Goal: Task Accomplishment & Management: Use online tool/utility

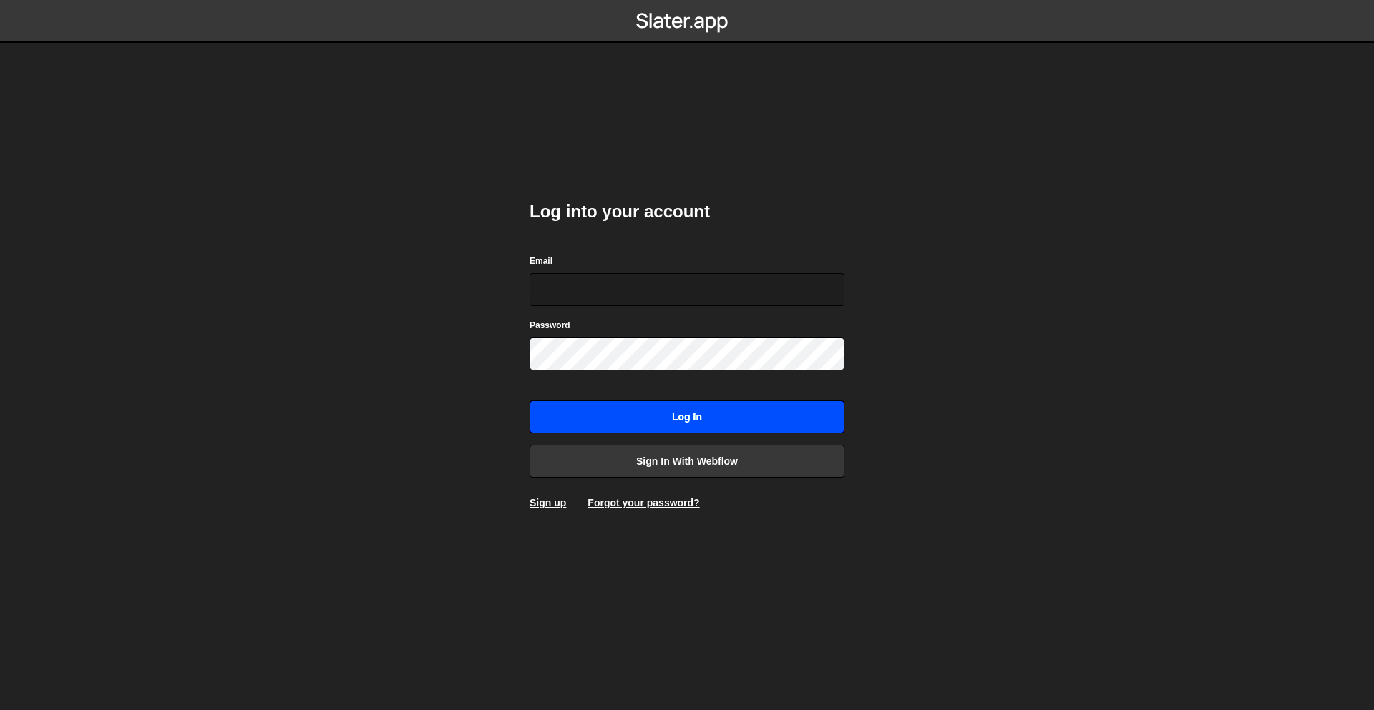
type input "diarmuids@gmail.com"
click at [727, 411] on input "Log in" at bounding box center [686, 417] width 315 height 33
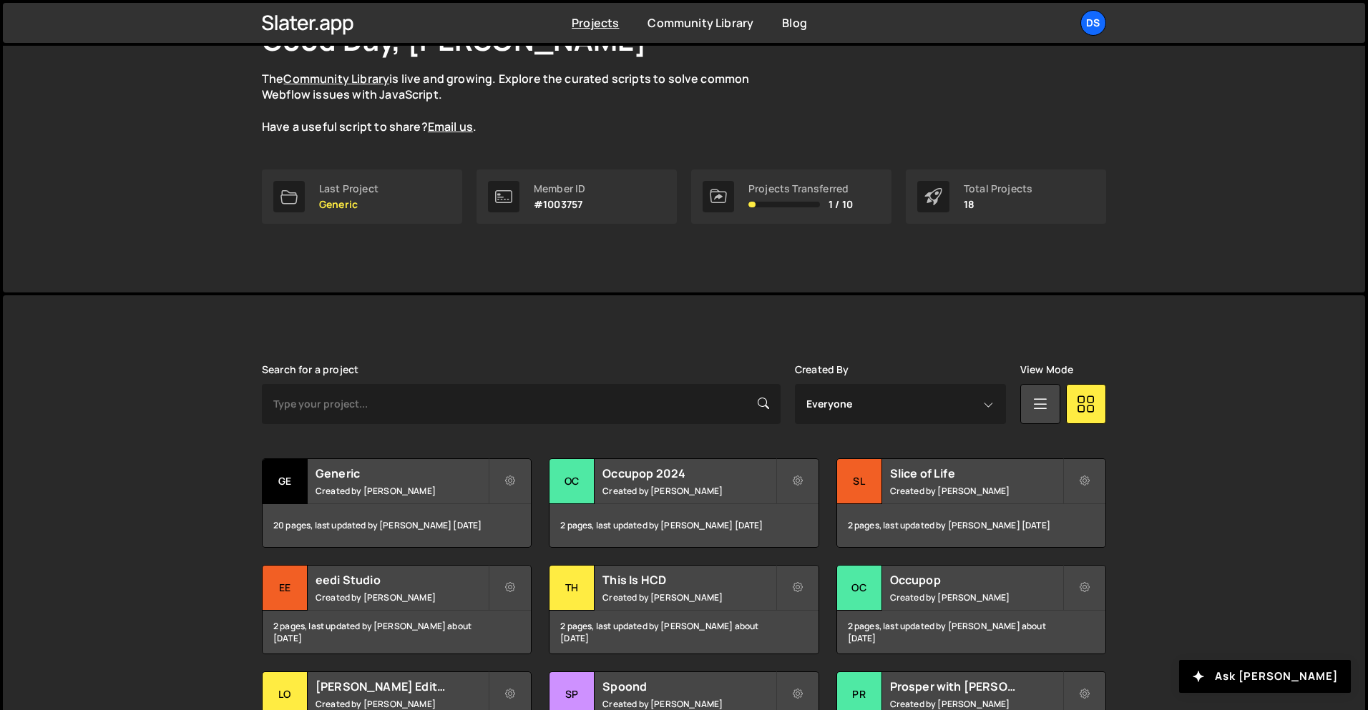
scroll to position [286, 0]
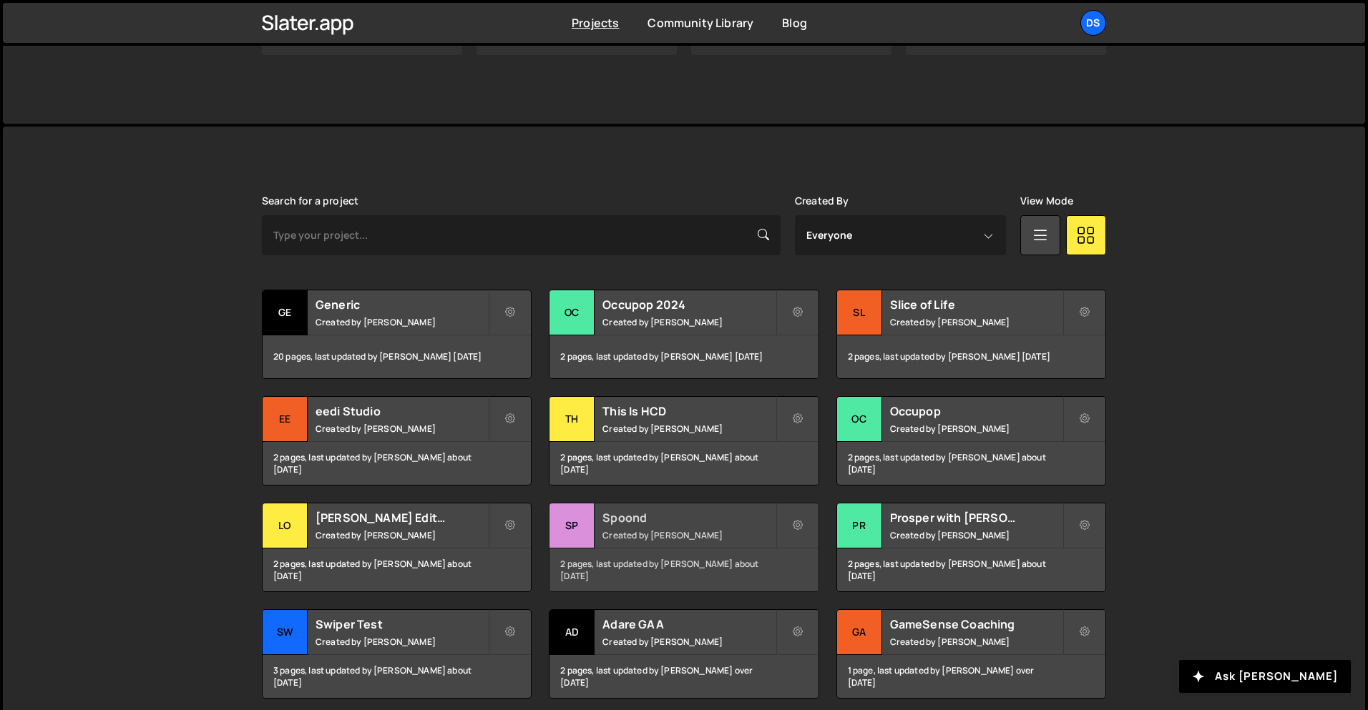
click at [680, 522] on h2 "Spoond" at bounding box center [688, 518] width 172 height 16
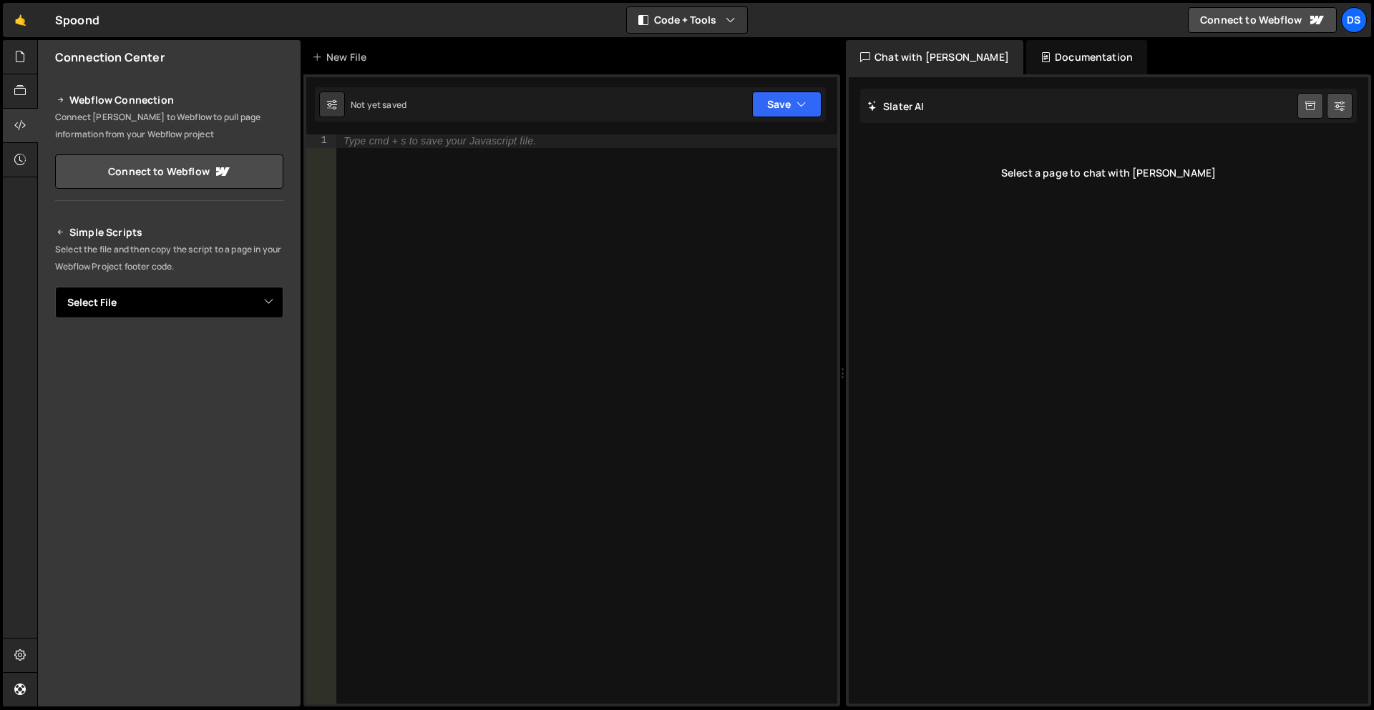
click at [178, 308] on select "Select File script.js styles.css" at bounding box center [169, 302] width 228 height 31
click at [174, 303] on select "Select File script.js styles.css" at bounding box center [169, 302] width 228 height 31
drag, startPoint x: 145, startPoint y: 304, endPoint x: 147, endPoint y: 313, distance: 9.5
click at [145, 304] on select "Select File script.js styles.css" at bounding box center [169, 302] width 228 height 31
select select "19405"
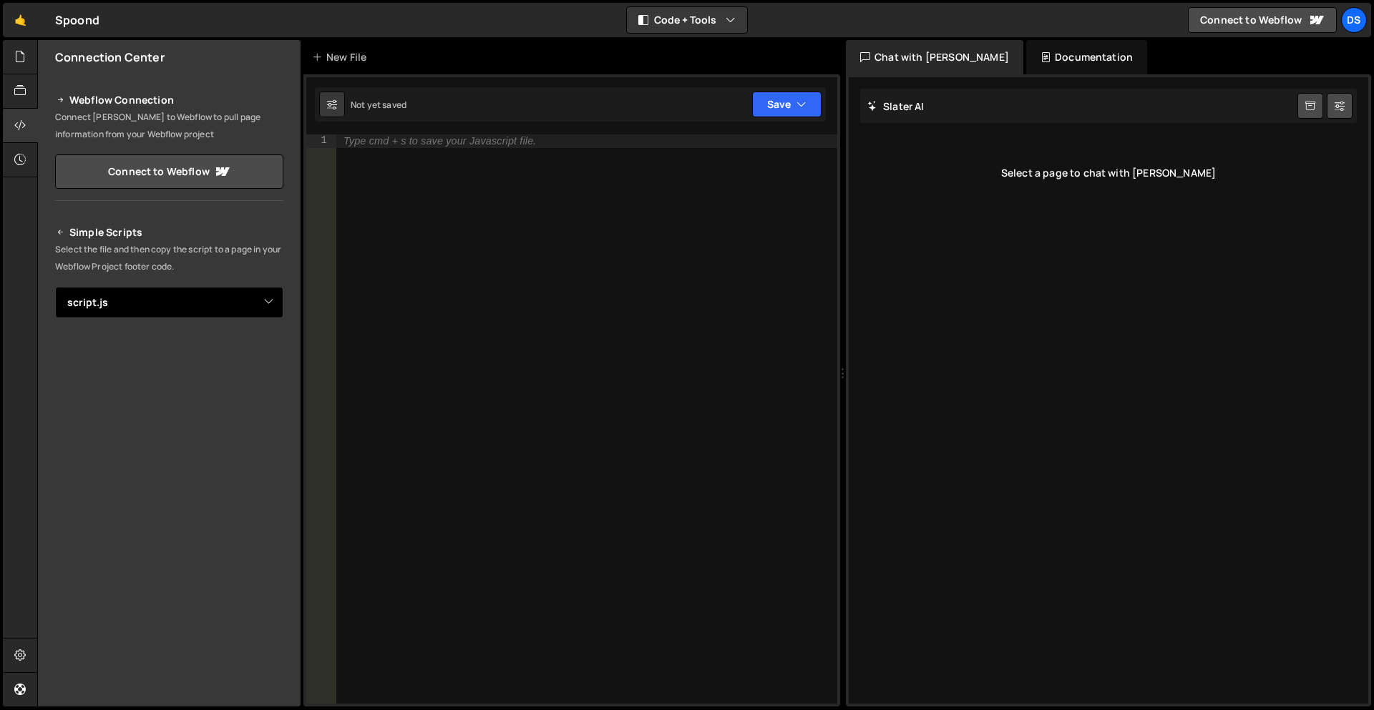
click at [55, 287] on select "Select File script.js styles.css" at bounding box center [169, 302] width 228 height 31
click at [239, 351] on button "Copy" at bounding box center [239, 351] width 49 height 30
click at [336, 58] on div "New File" at bounding box center [342, 57] width 60 height 14
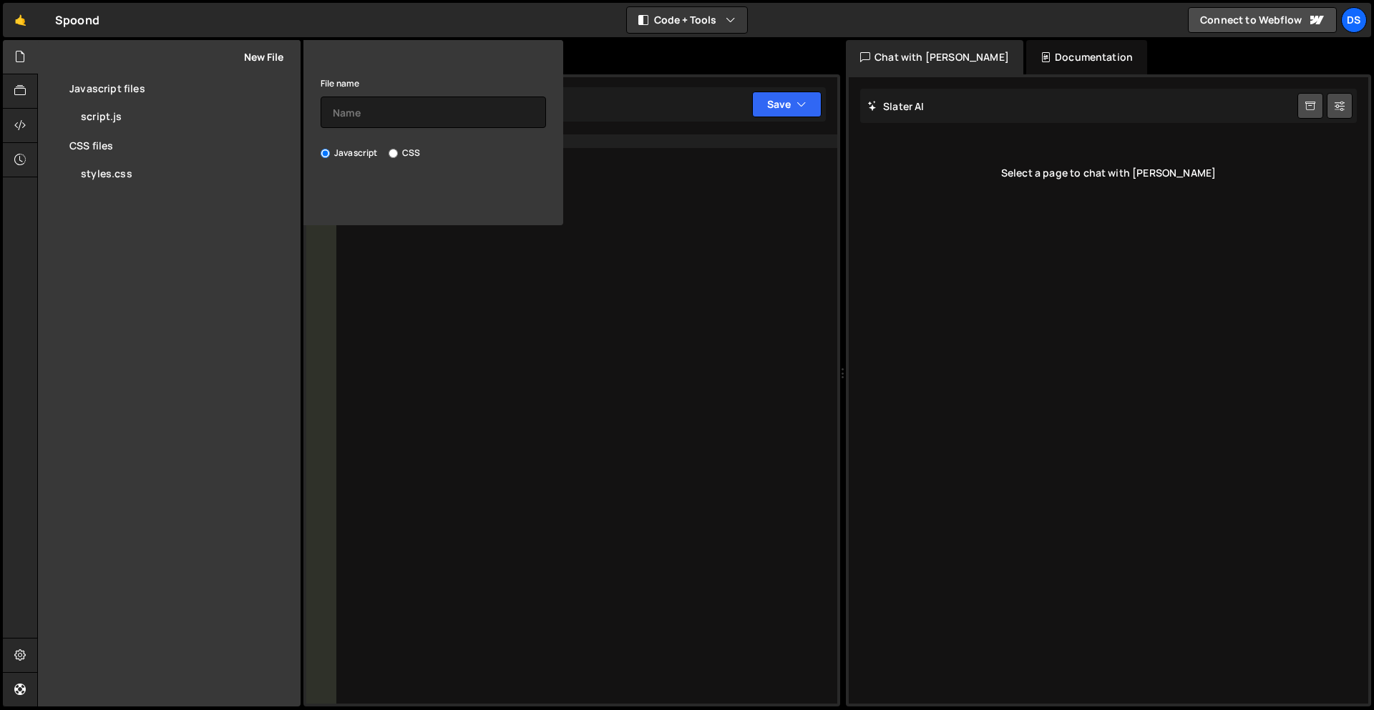
click at [538, 59] on icon at bounding box center [539, 57] width 11 height 16
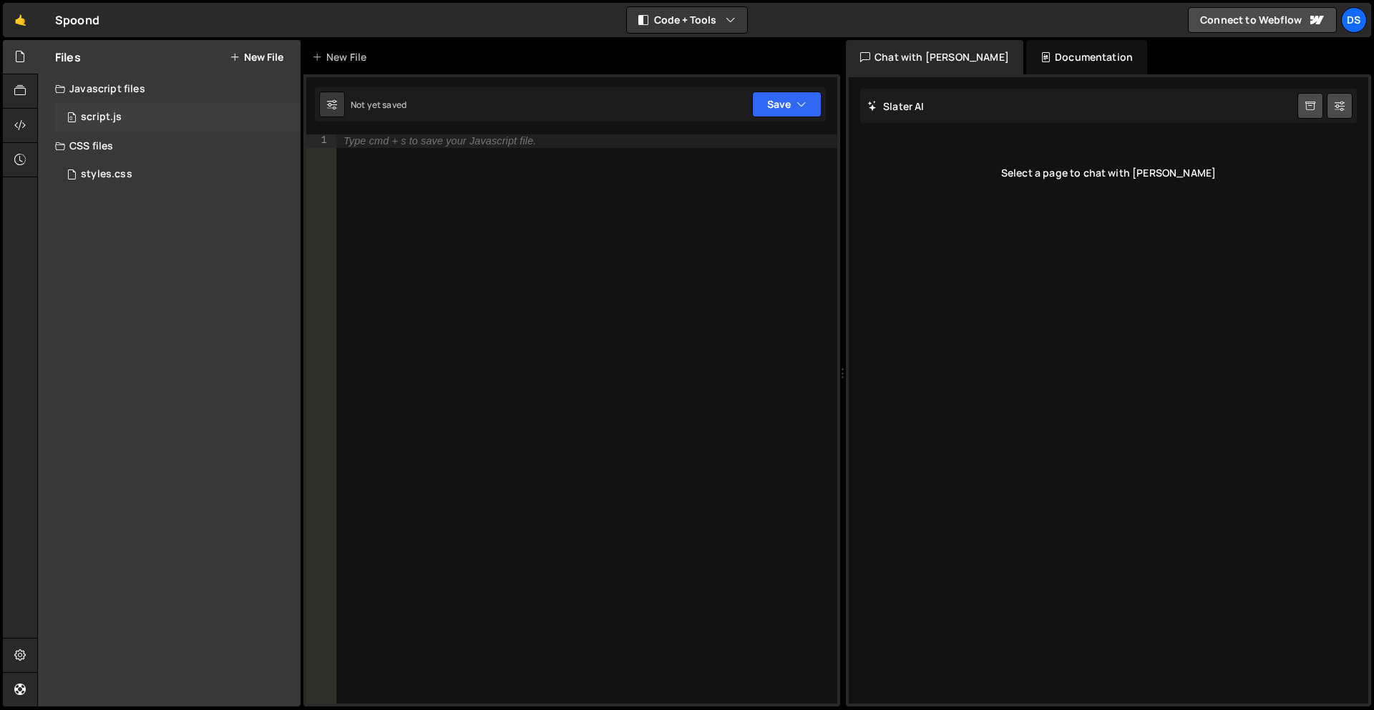
click at [102, 119] on div "script.js" at bounding box center [101, 117] width 41 height 13
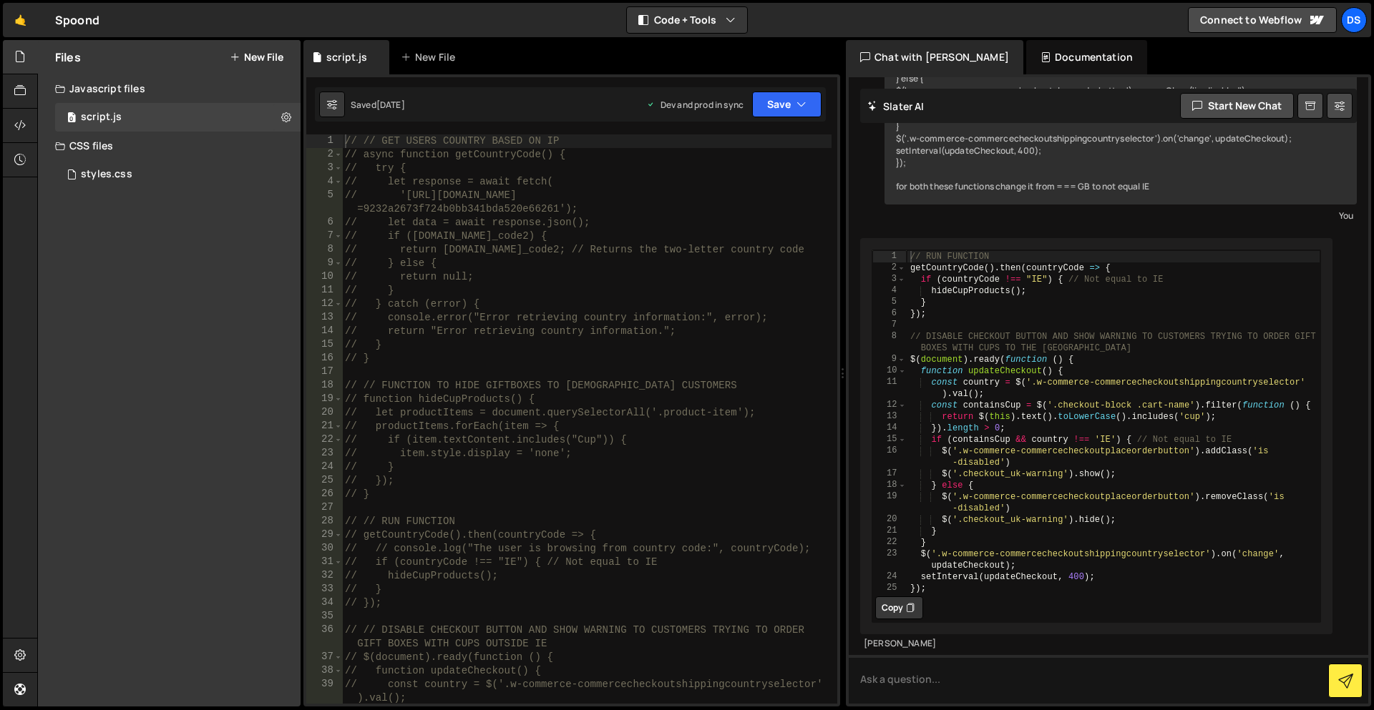
scroll to position [313, 0]
click at [446, 144] on div "// // GET USERS COUNTRY BASED ON IP // async function getCountryCode() { // try…" at bounding box center [586, 440] width 489 height 610
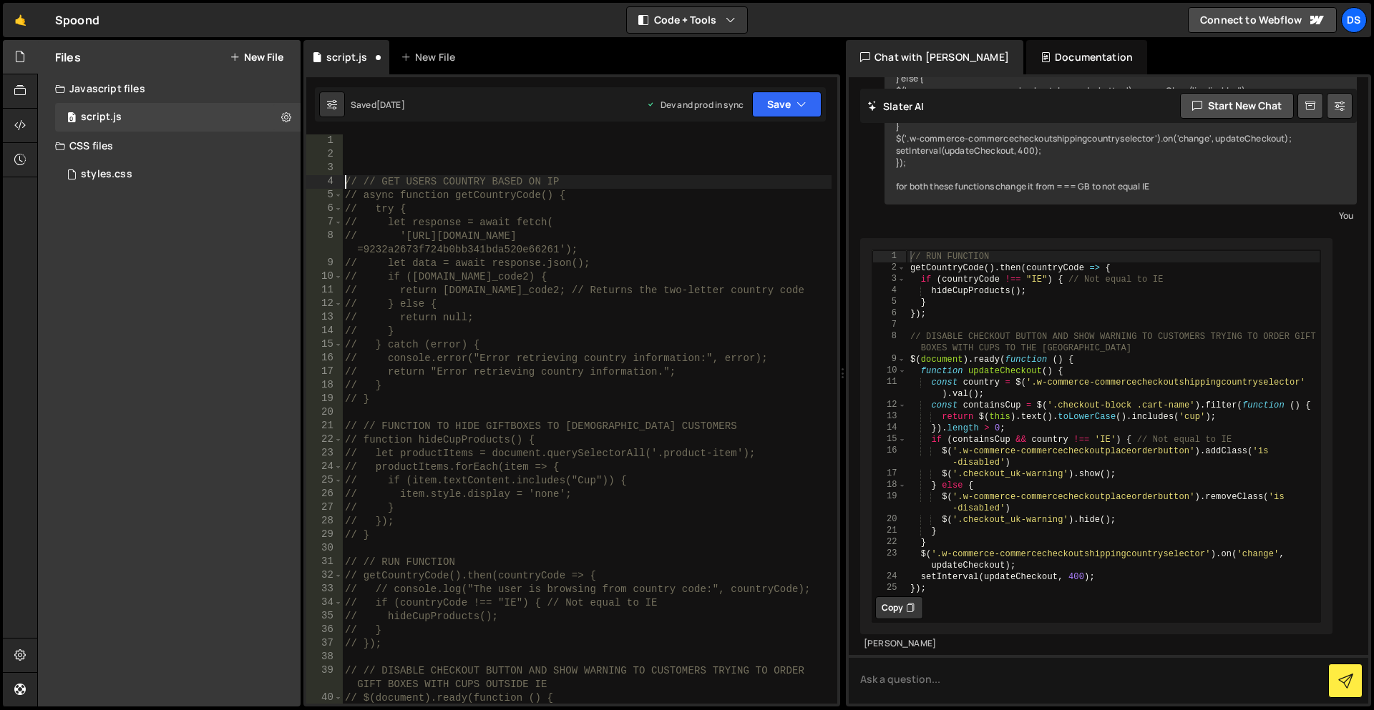
type textarea "// // GET USERS COUNTRY BASED ON IP"
paste textarea "});"
type textarea "});"
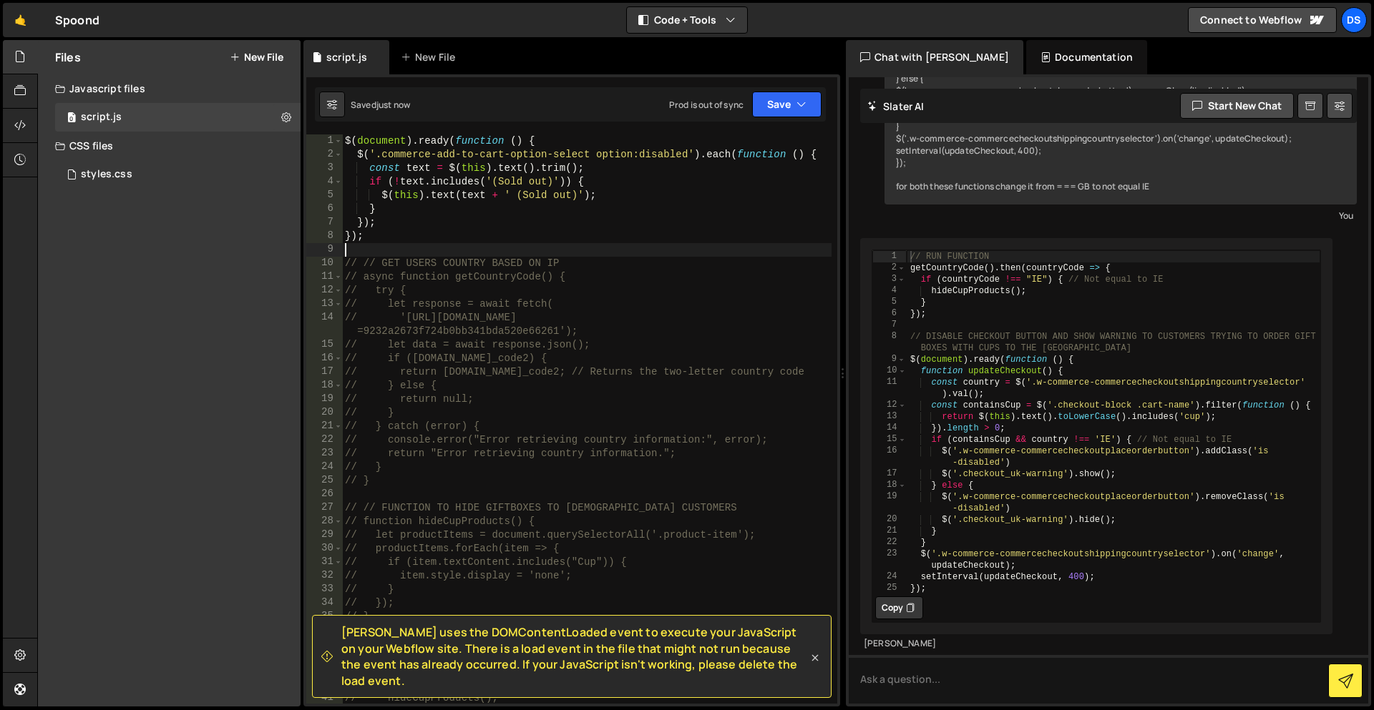
click at [816, 661] on icon at bounding box center [815, 658] width 6 height 6
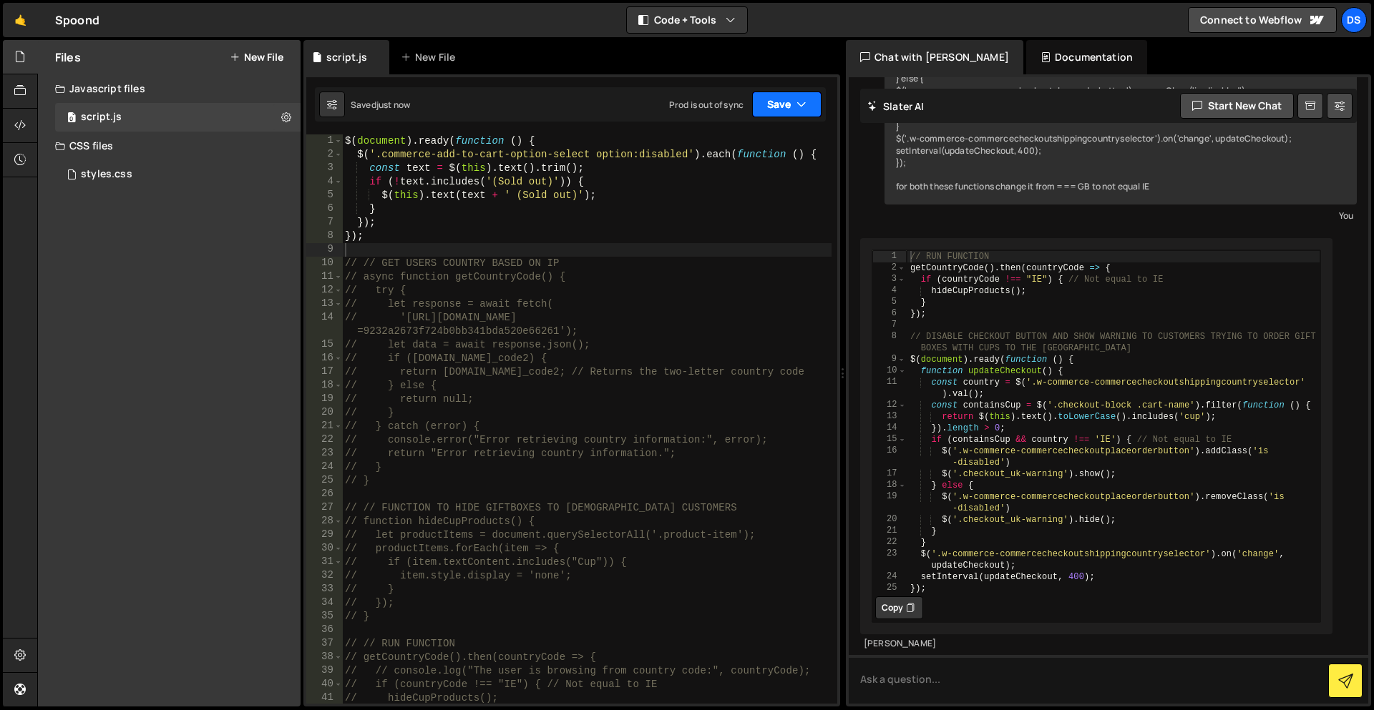
click at [793, 102] on button "Save" at bounding box center [786, 105] width 69 height 26
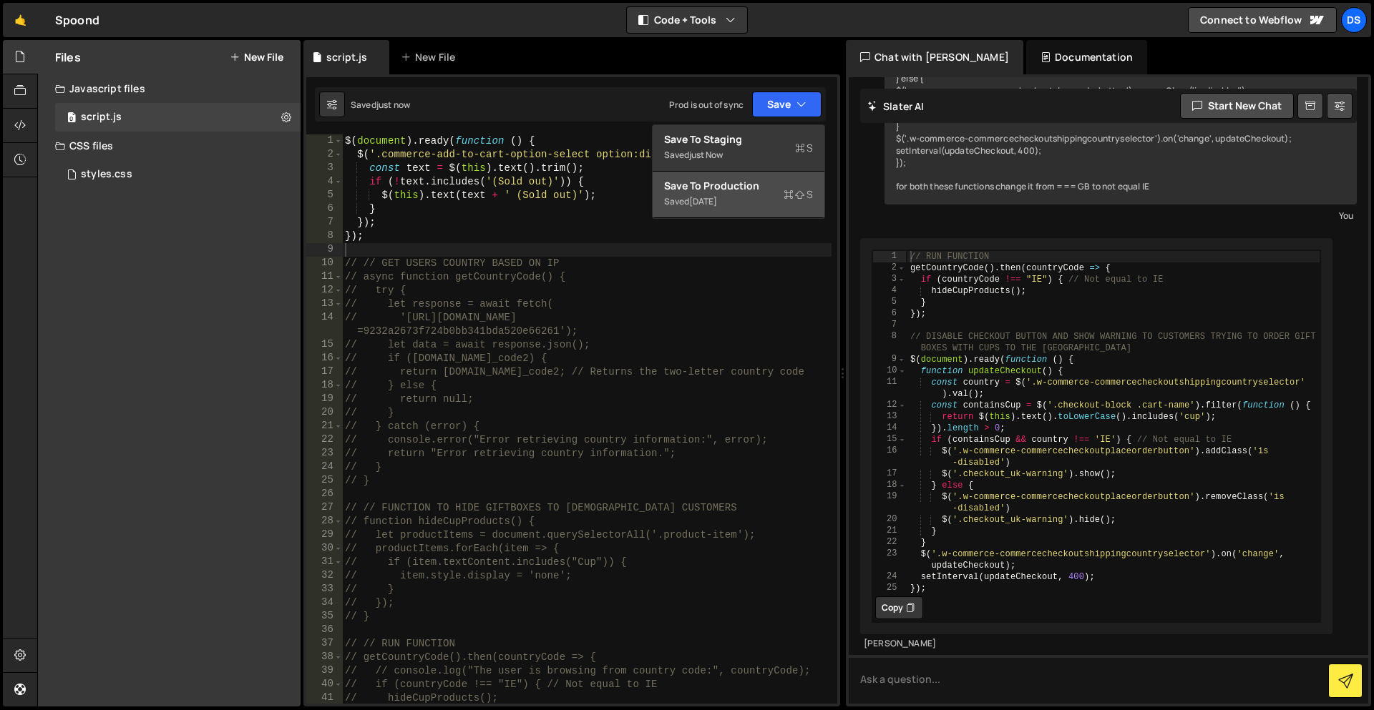
click at [717, 194] on div "Saved [DATE]" at bounding box center [738, 201] width 149 height 17
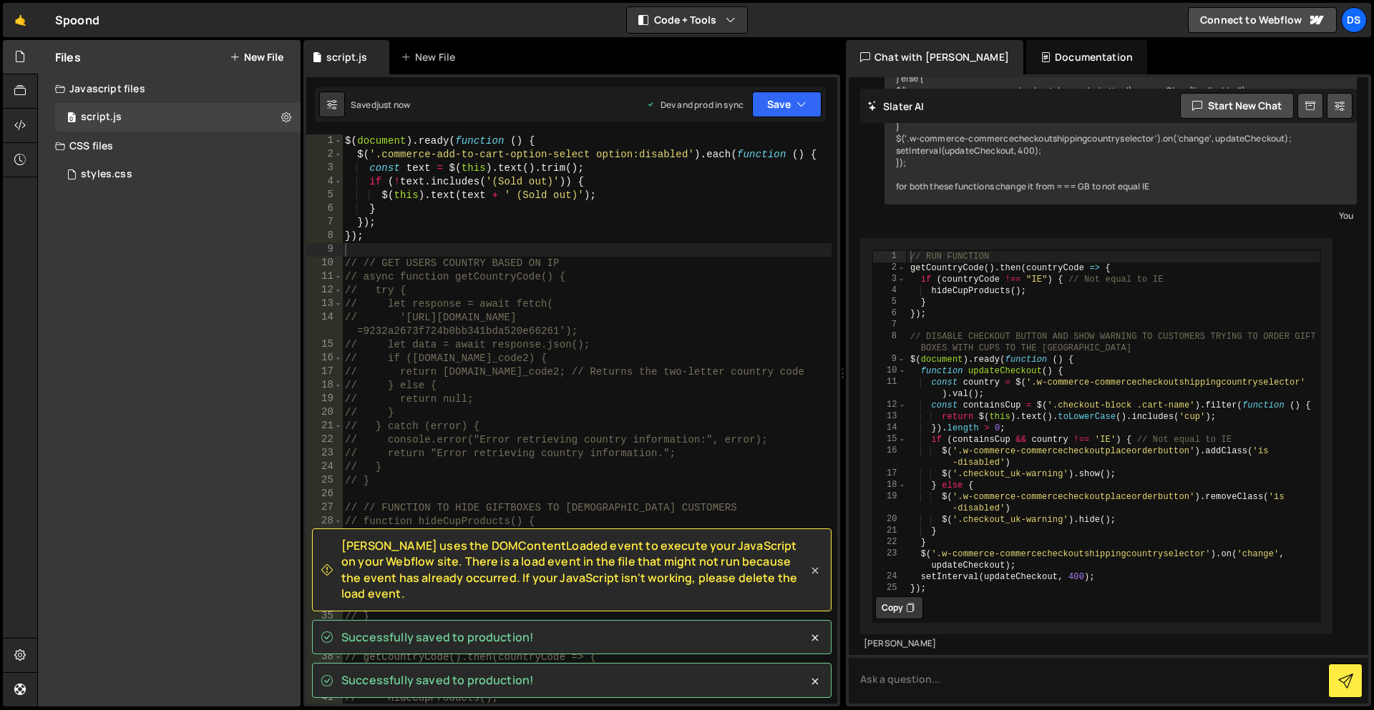
click at [809, 578] on icon at bounding box center [815, 571] width 14 height 14
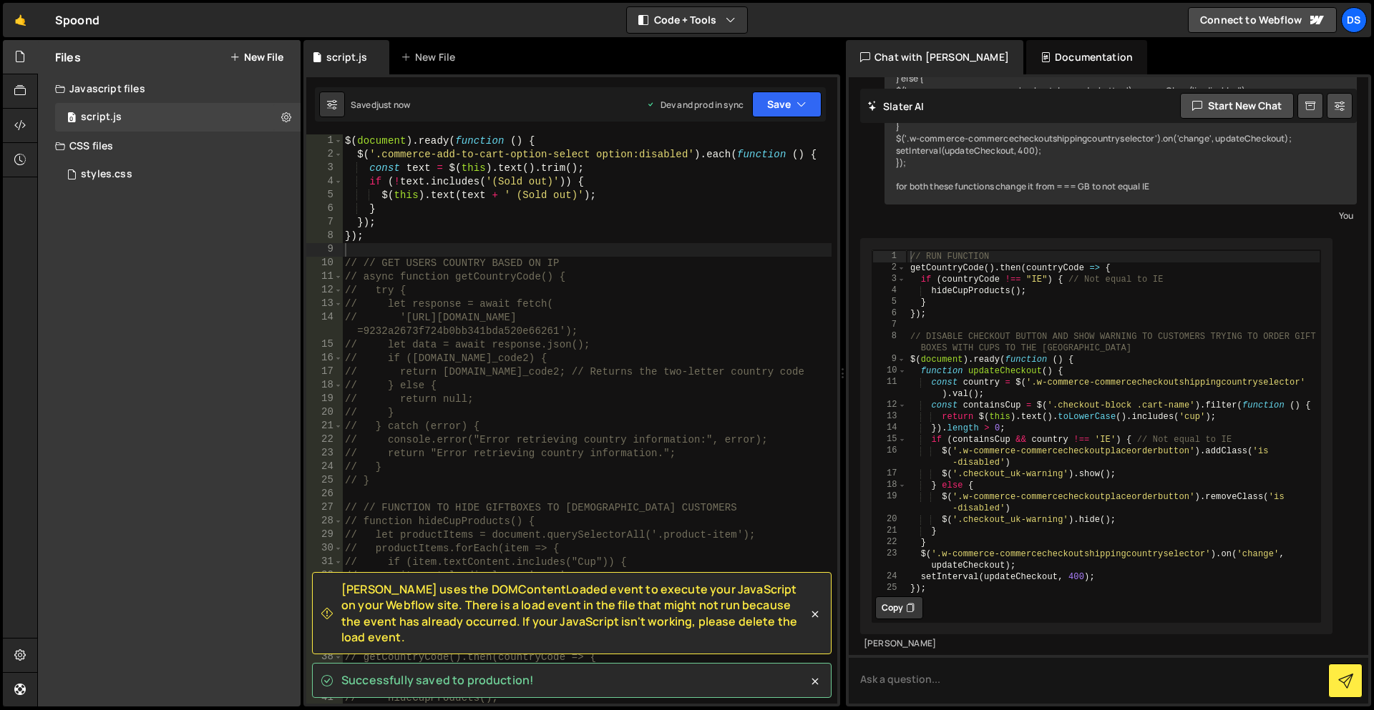
type textarea "$(document).ready(function () {"
drag, startPoint x: 558, startPoint y: 144, endPoint x: 192, endPoint y: 132, distance: 365.8
click at [192, 132] on div "Files New File Javascript files 0 script.js 0 CSS files styles.css 0 Copy share…" at bounding box center [705, 374] width 1336 height 668
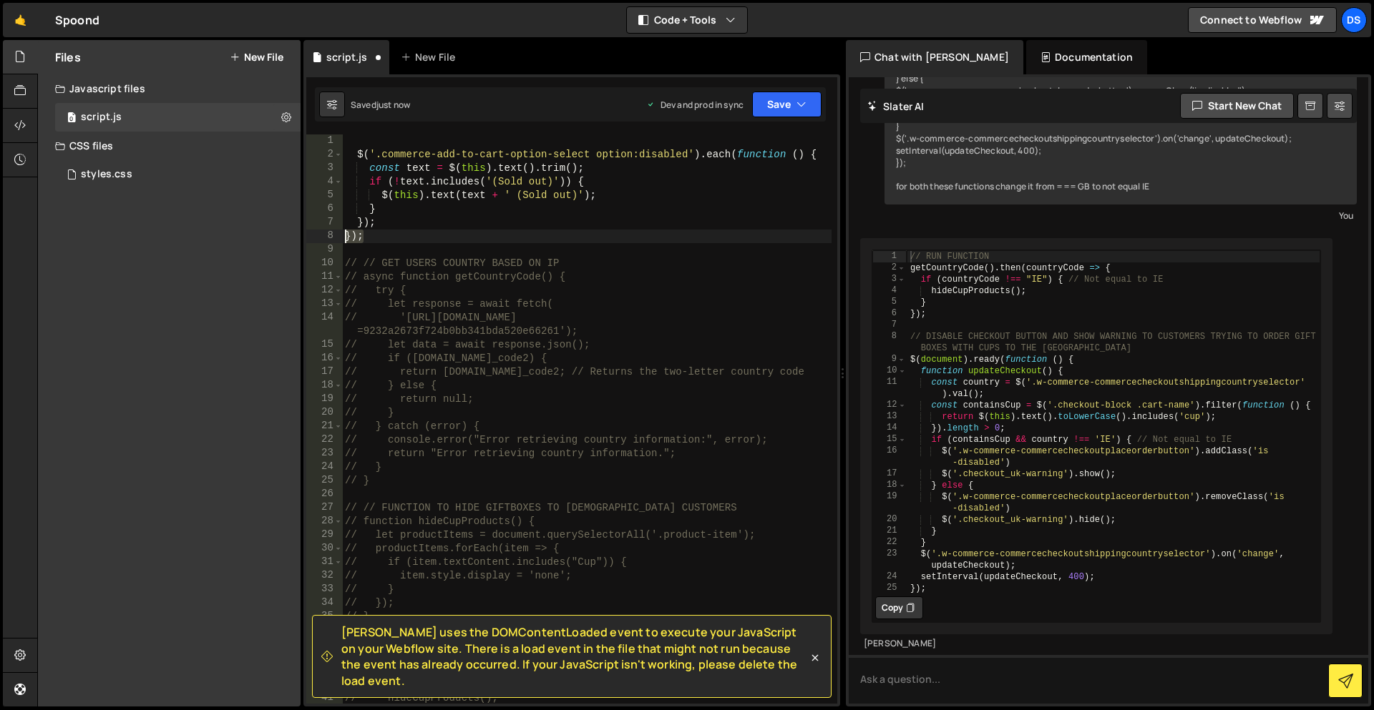
drag, startPoint x: 366, startPoint y: 238, endPoint x: 328, endPoint y: 238, distance: 38.6
click at [328, 238] on div "1 2 3 4 5 6 7 8 9 10 11 12 13 14 15 16 17 18 19 20 21 22 23 24 25 26 27 28 29 3…" at bounding box center [571, 419] width 531 height 569
type textarea "});"
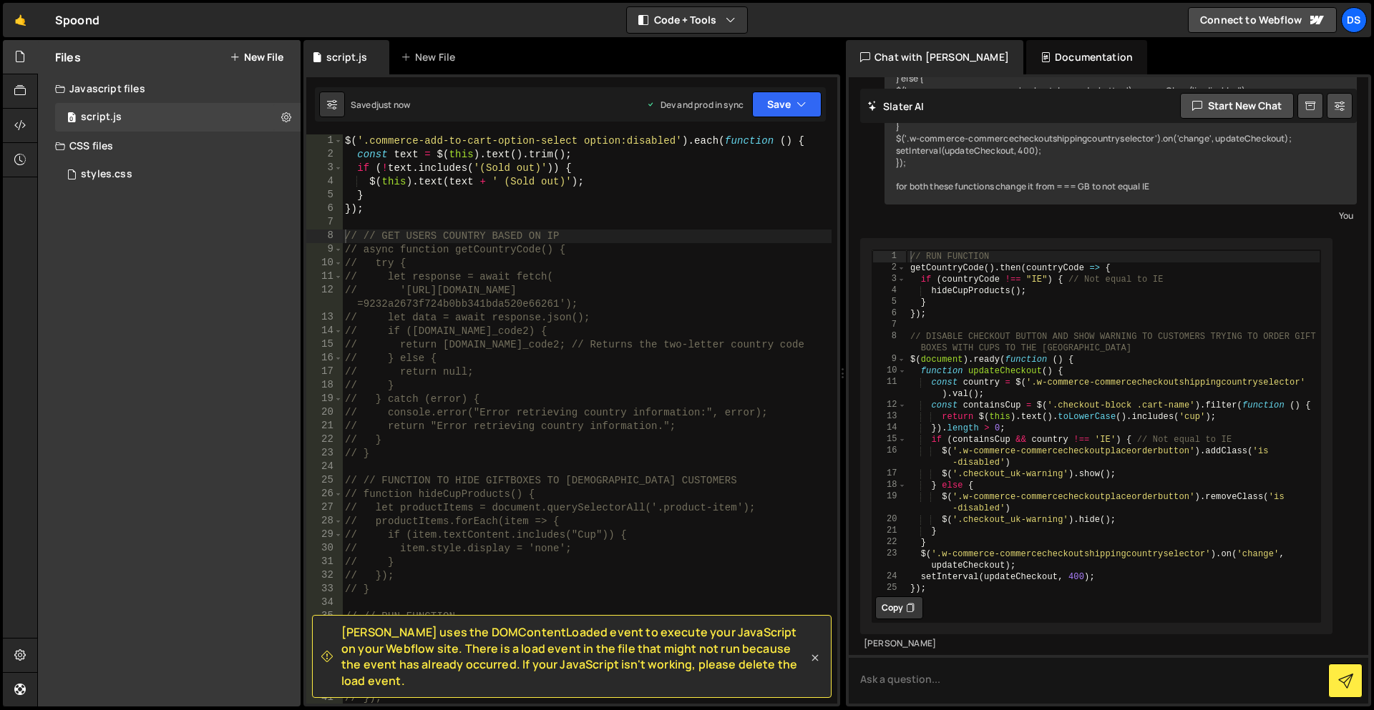
click at [813, 661] on icon at bounding box center [815, 658] width 6 height 6
click at [811, 624] on div "$ ( '.commerce-add-to-cart-option-select option:disabled' ) . each ( function (…" at bounding box center [586, 433] width 489 height 597
click at [404, 133] on div "[PERSON_NAME] uses the DOMContentLoaded event to execute your JavaScript on you…" at bounding box center [571, 390] width 537 height 632
click at [406, 139] on div "$ ( '.commerce-add-to-cart-option-select option:disabled' ) . each ( function (…" at bounding box center [586, 433] width 489 height 597
type textarea "$('.commerce-add-to-cart-option-select option:disabled').each(function () {"
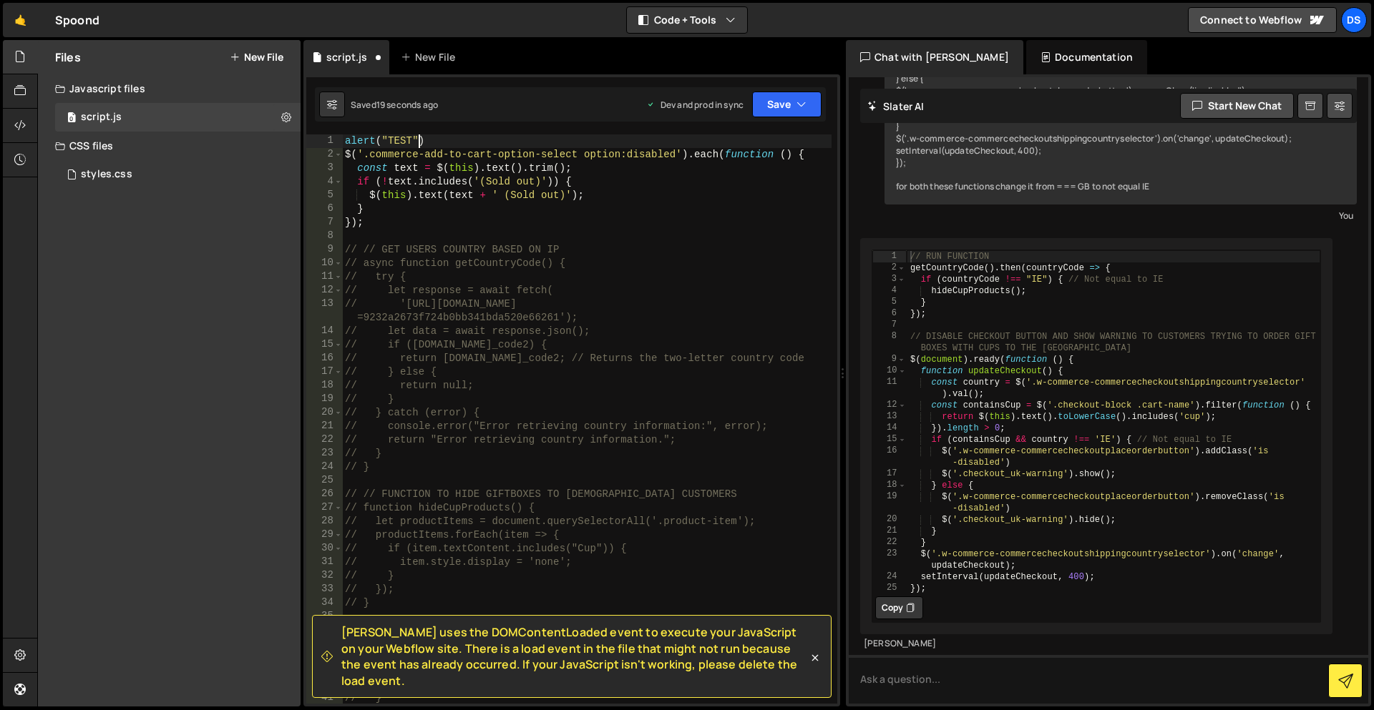
scroll to position [0, 4]
type textarea "alert("TEST")"
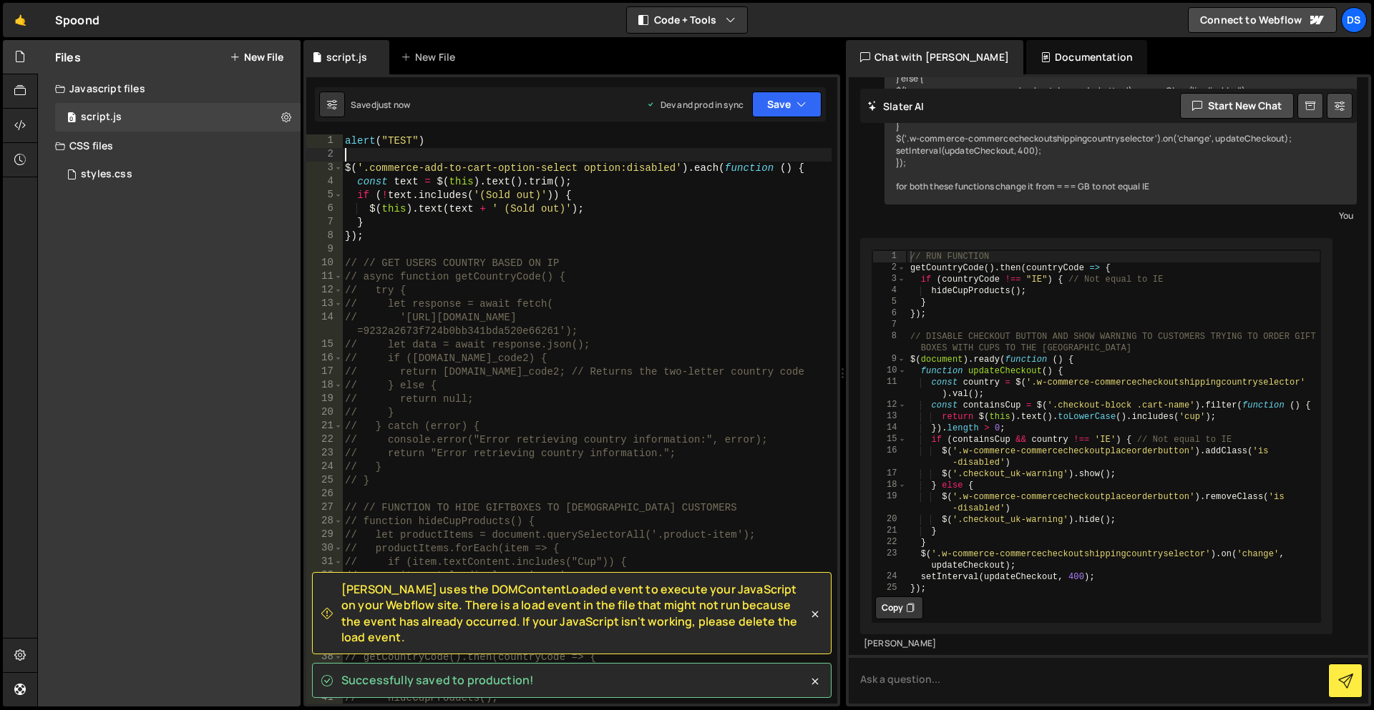
click at [358, 137] on div "alert ( "TEST" ) $ ( '.commerce-add-to-cart-option-select option:disabled' ) . …" at bounding box center [586, 433] width 489 height 597
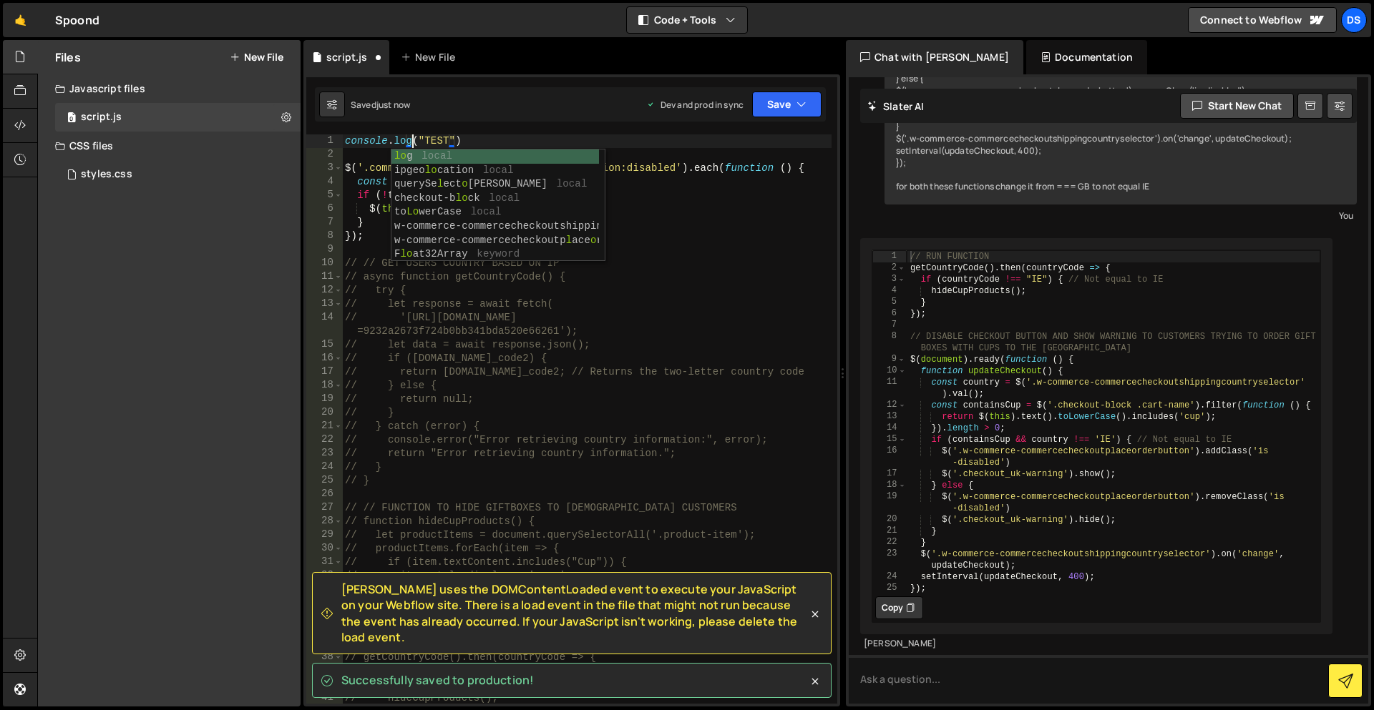
scroll to position [0, 4]
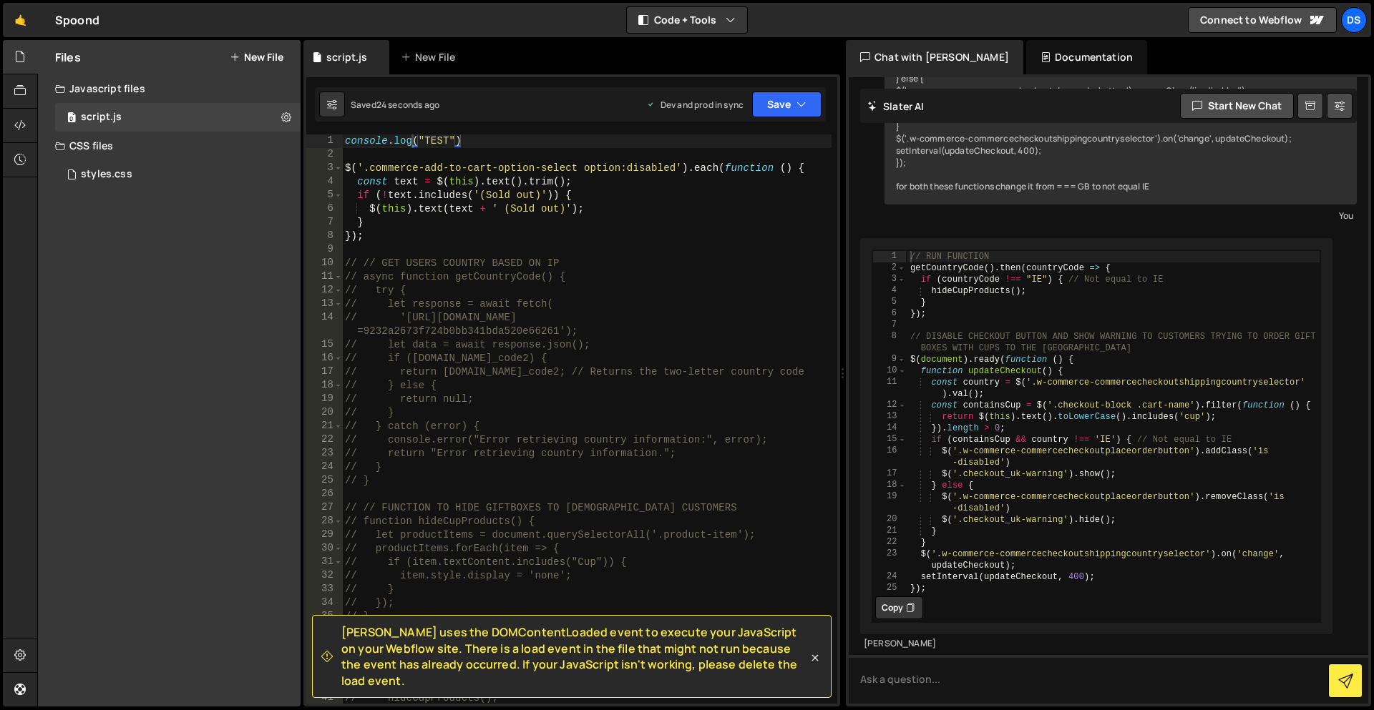
click at [472, 133] on div "[PERSON_NAME] uses the DOMContentLoaded event to execute your JavaScript on you…" at bounding box center [571, 390] width 537 height 632
click at [388, 228] on div "console . log ( "TEST" ) $ ( '.commerce-add-to-cart-option-select option:disabl…" at bounding box center [586, 433] width 489 height 597
click at [387, 230] on div "console . log ( "TEST" ) $ ( '.commerce-add-to-cart-option-select option:disabl…" at bounding box center [586, 433] width 489 height 597
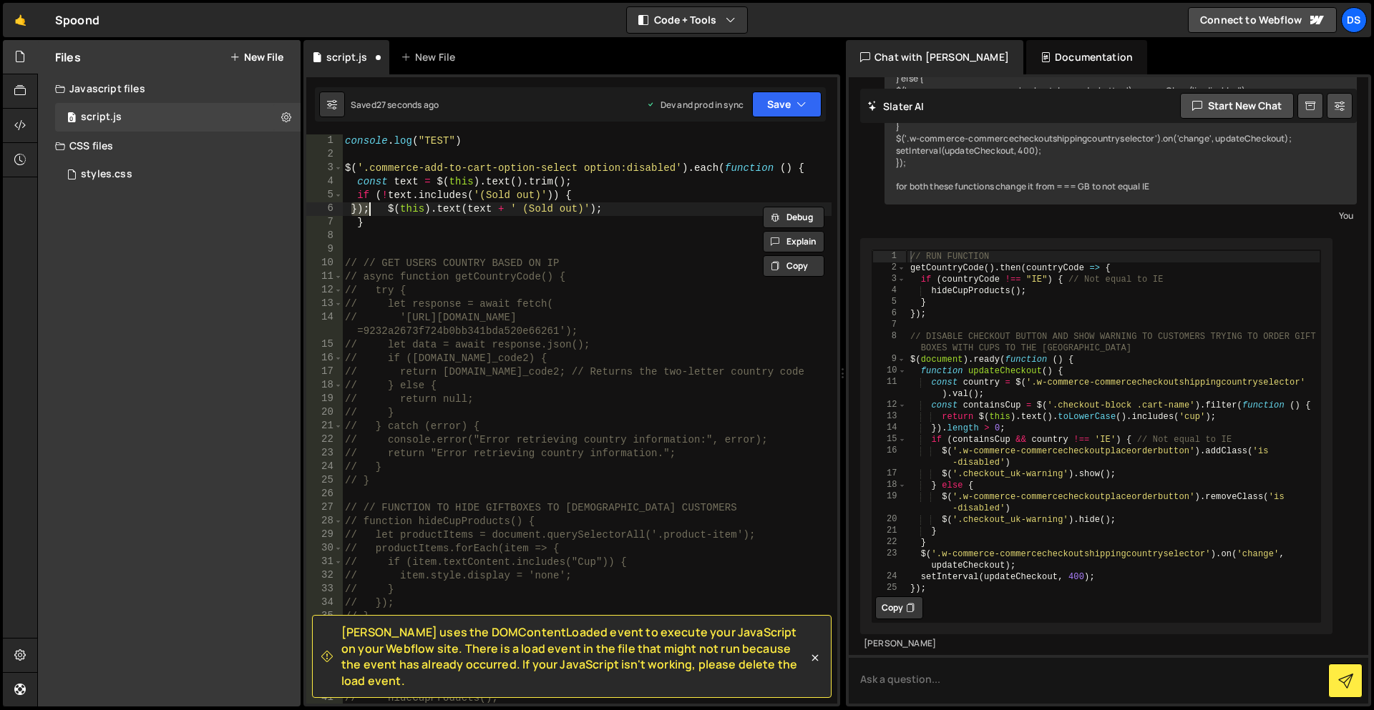
type textarea "$(this).text(text + ' (Sold out)');"
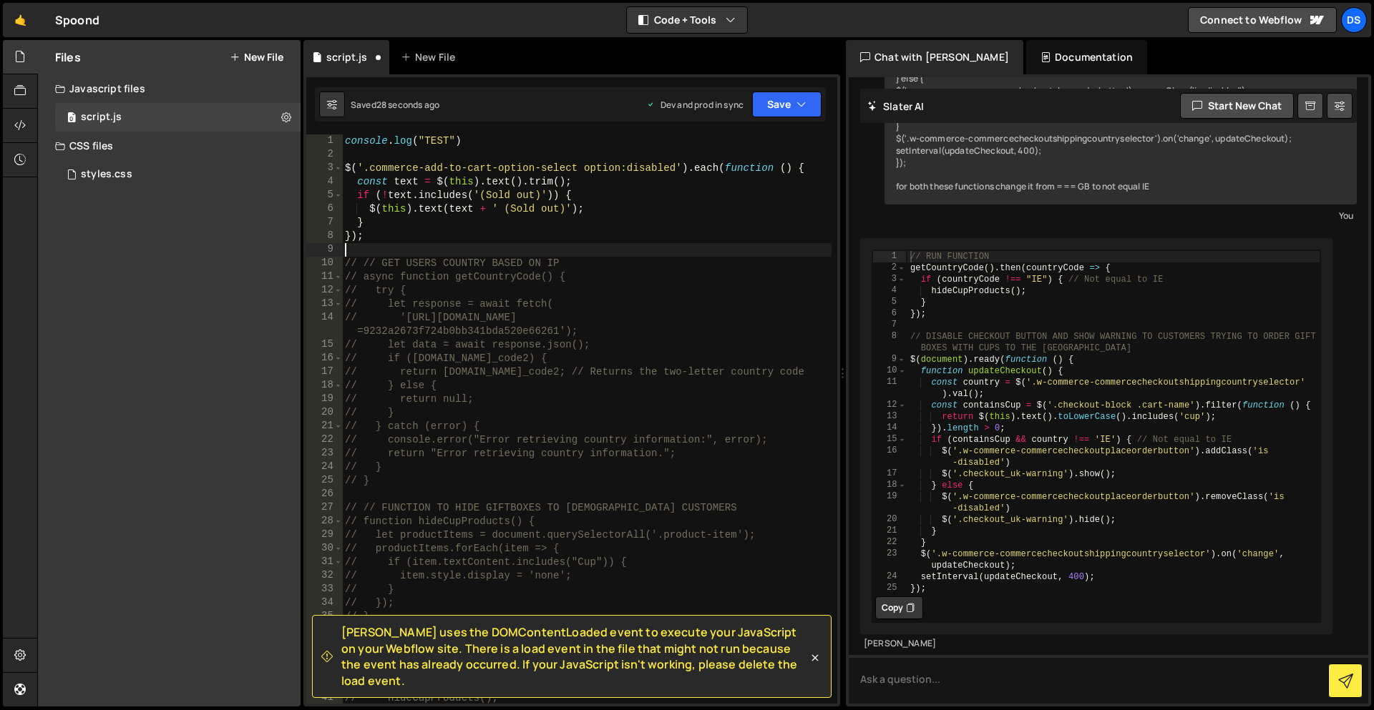
click at [373, 244] on div "console . log ( "TEST" ) $ ( '.commerce-add-to-cart-option-select option:disabl…" at bounding box center [586, 433] width 489 height 597
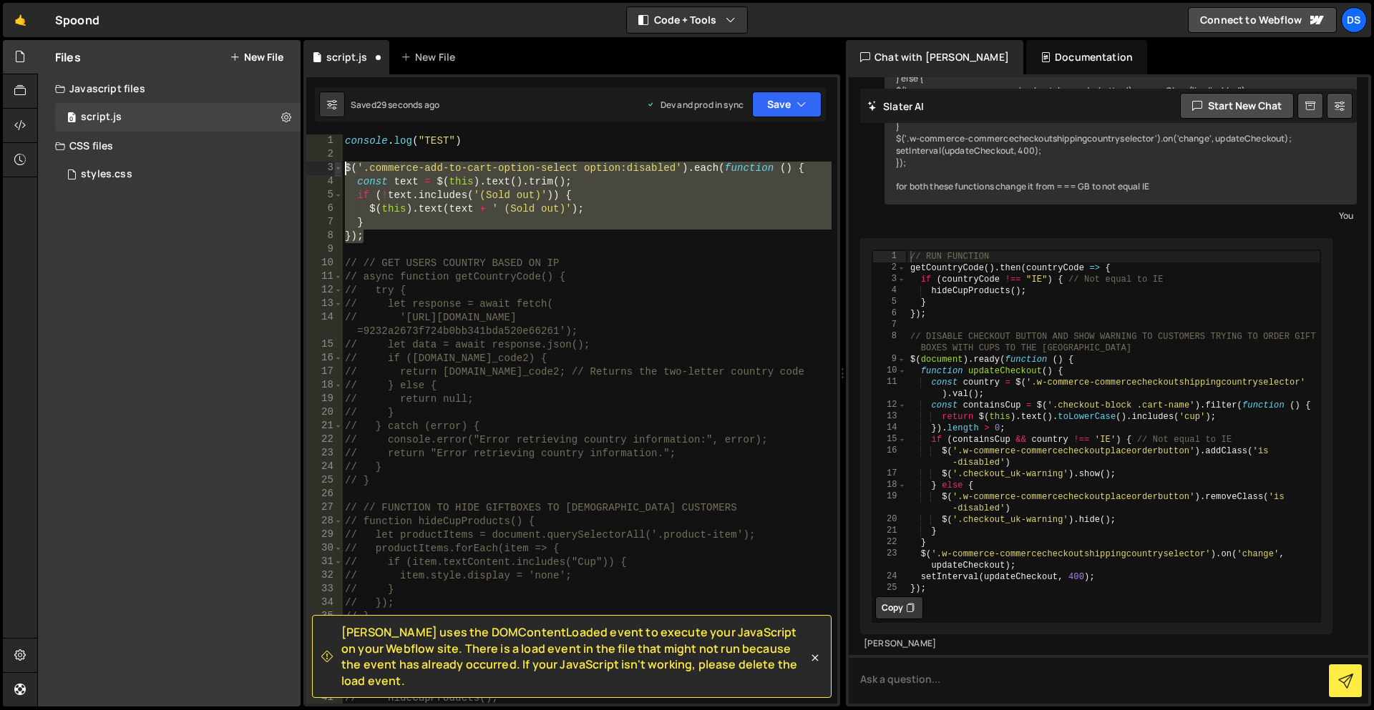
drag, startPoint x: 389, startPoint y: 238, endPoint x: 336, endPoint y: 164, distance: 91.3
click at [336, 164] on div "1 2 3 4 5 6 7 8 9 10 11 12 13 14 15 16 17 18 19 20 21 22 23 24 25 26 27 28 29 3…" at bounding box center [571, 419] width 531 height 569
click at [374, 243] on div "console . log ( "TEST" ) $ ( '.commerce-add-to-cart-option-select option:disabl…" at bounding box center [586, 419] width 489 height 569
drag, startPoint x: 381, startPoint y: 243, endPoint x: 339, endPoint y: 170, distance: 83.9
click at [339, 170] on div "}); 1 2 3 4 5 6 7 8 9 10 11 12 13 14 15 16 17 18 19 20 21 22 23 24 25 26 27 28 …" at bounding box center [571, 419] width 531 height 569
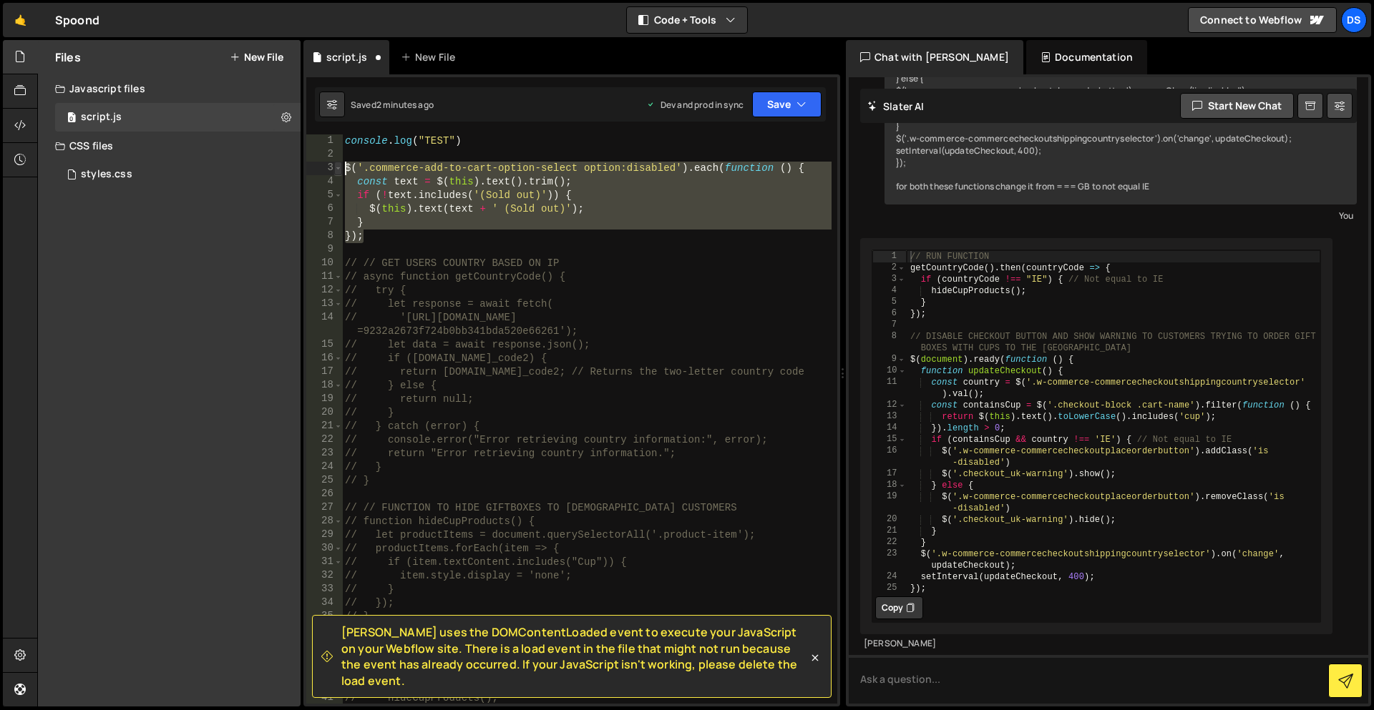
type textarea "$('.commerce-add-to-cart-option-select option:disabled').each(function () { con…"
paste textarea
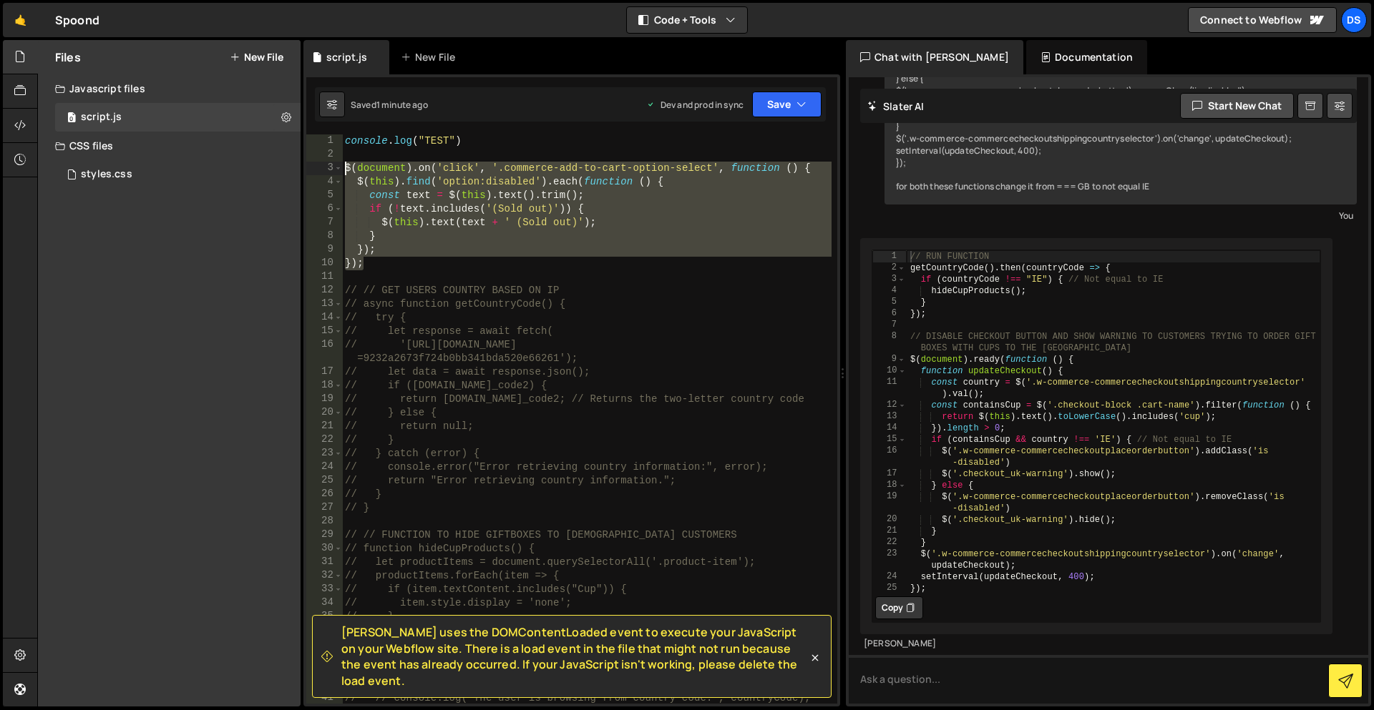
drag, startPoint x: 383, startPoint y: 263, endPoint x: 311, endPoint y: 169, distance: 117.9
click at [311, 169] on div "1 2 3 4 5 6 7 8 9 10 11 12 13 14 15 16 17 18 19 20 21 22 23 24 25 26 27 28 29 3…" at bounding box center [571, 419] width 531 height 569
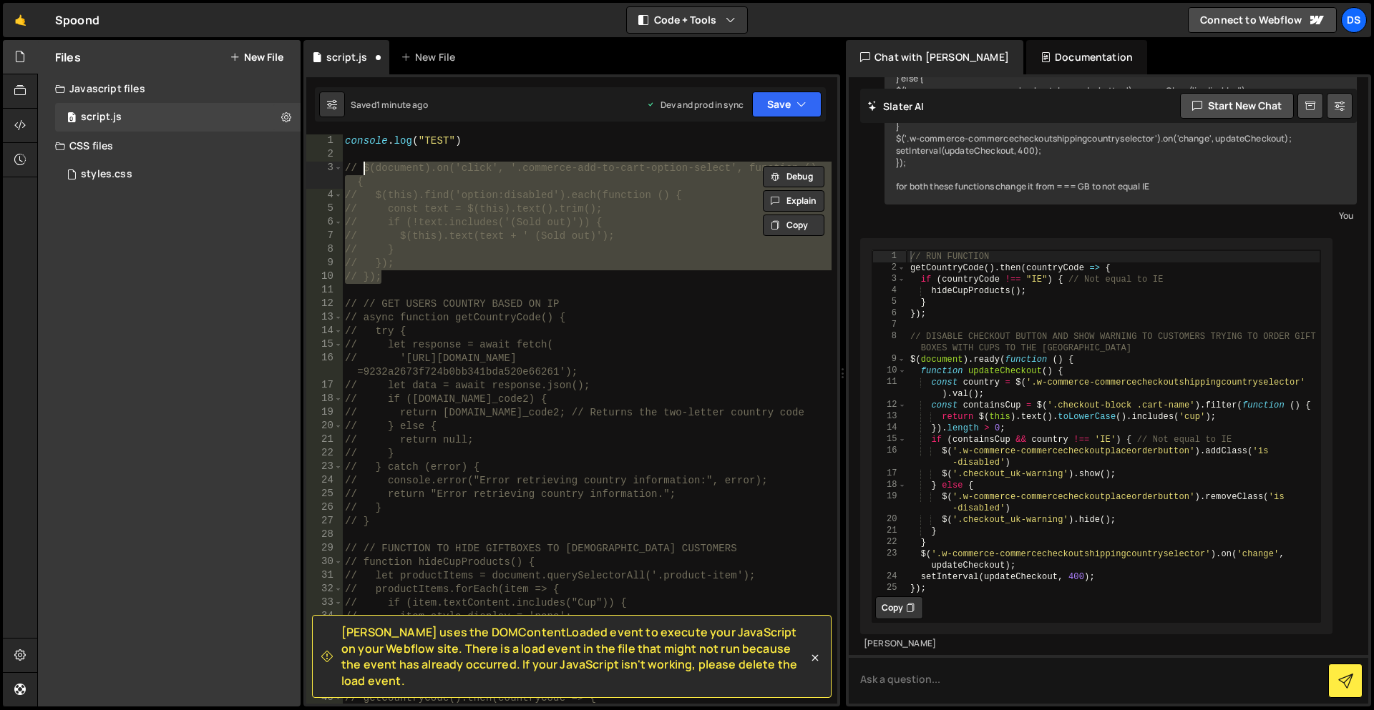
type textarea "// $(document).on('click', '.commerce-add-to-cart-option-select', function () {"
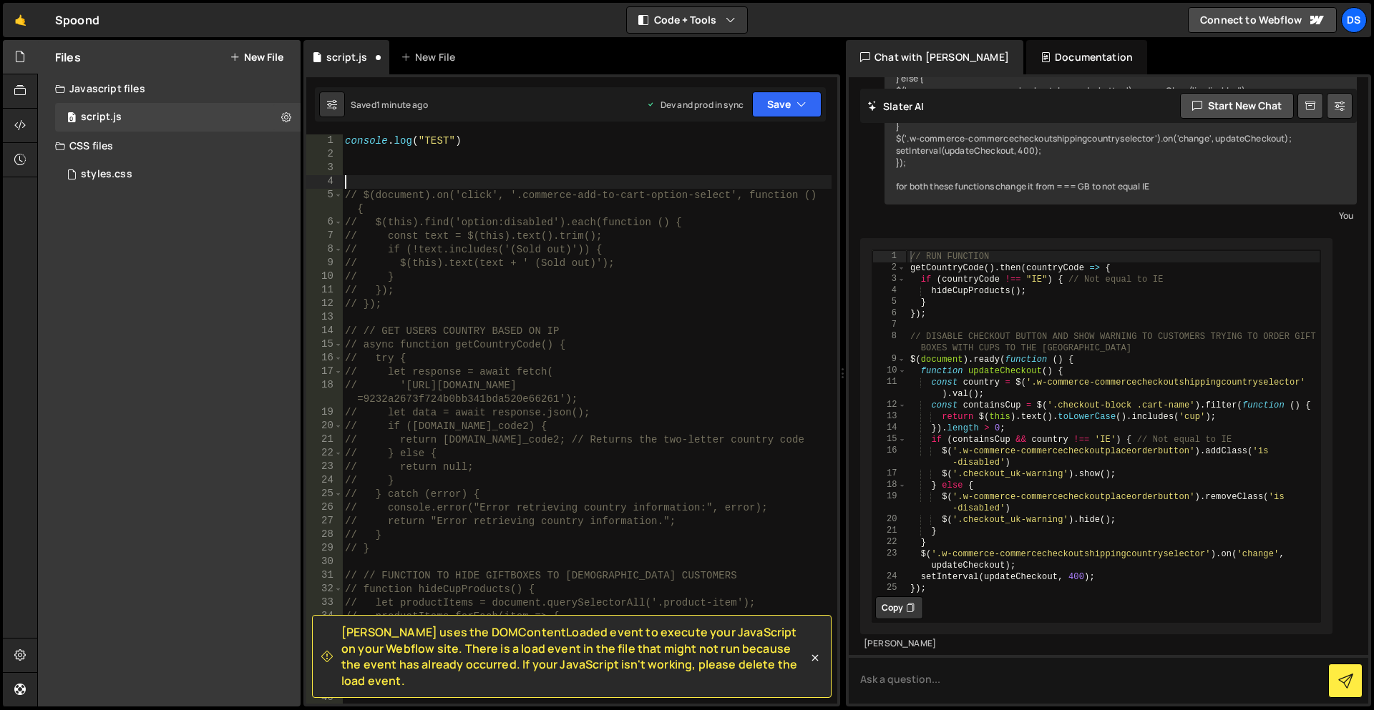
paste textarea "// $(document).on('click', '.commerce-add-to-cart-option-select', function () {"
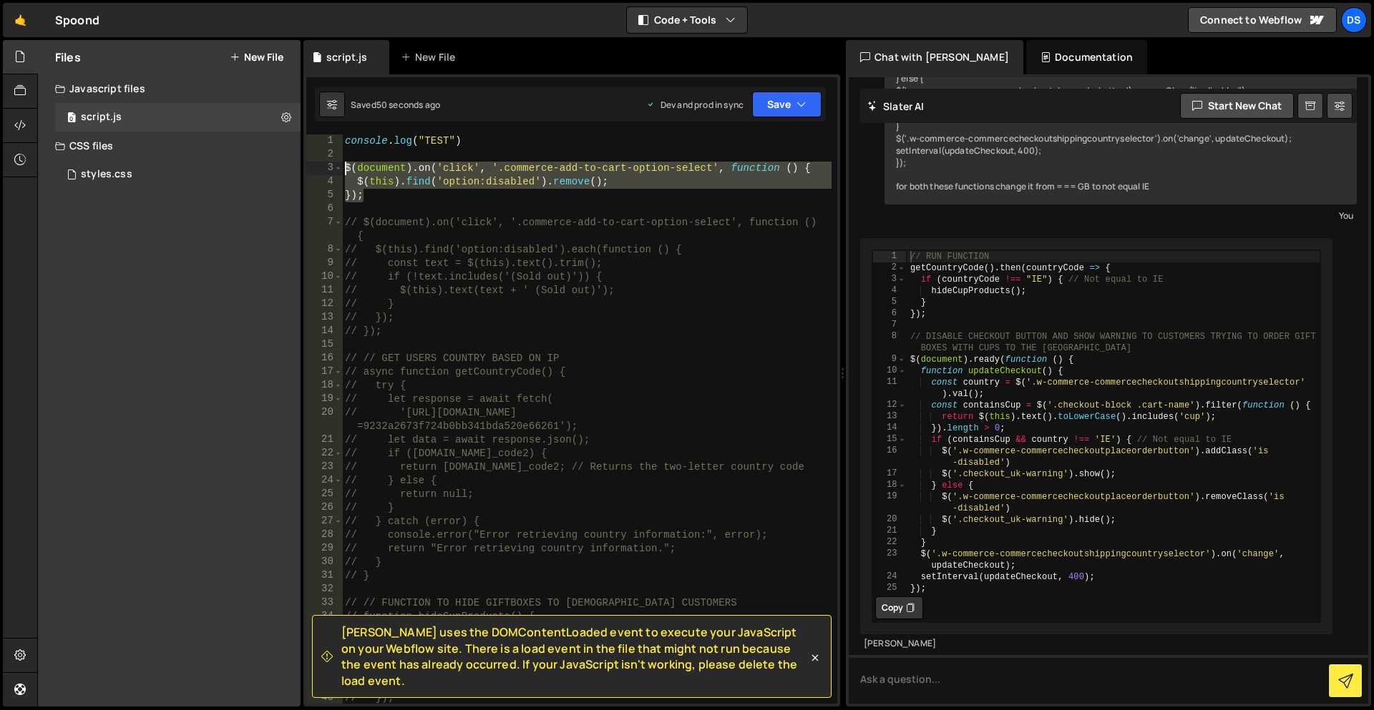
drag, startPoint x: 388, startPoint y: 197, endPoint x: 344, endPoint y: 169, distance: 52.4
click at [344, 169] on div "console . log ( "TEST" ) $ ( document ) . on ( 'click' , '.commerce-add-to-cart…" at bounding box center [586, 433] width 489 height 597
type textarea "$(document).on('click', '.commerce-add-to-cart-option-select', function () { $(…"
paste textarea
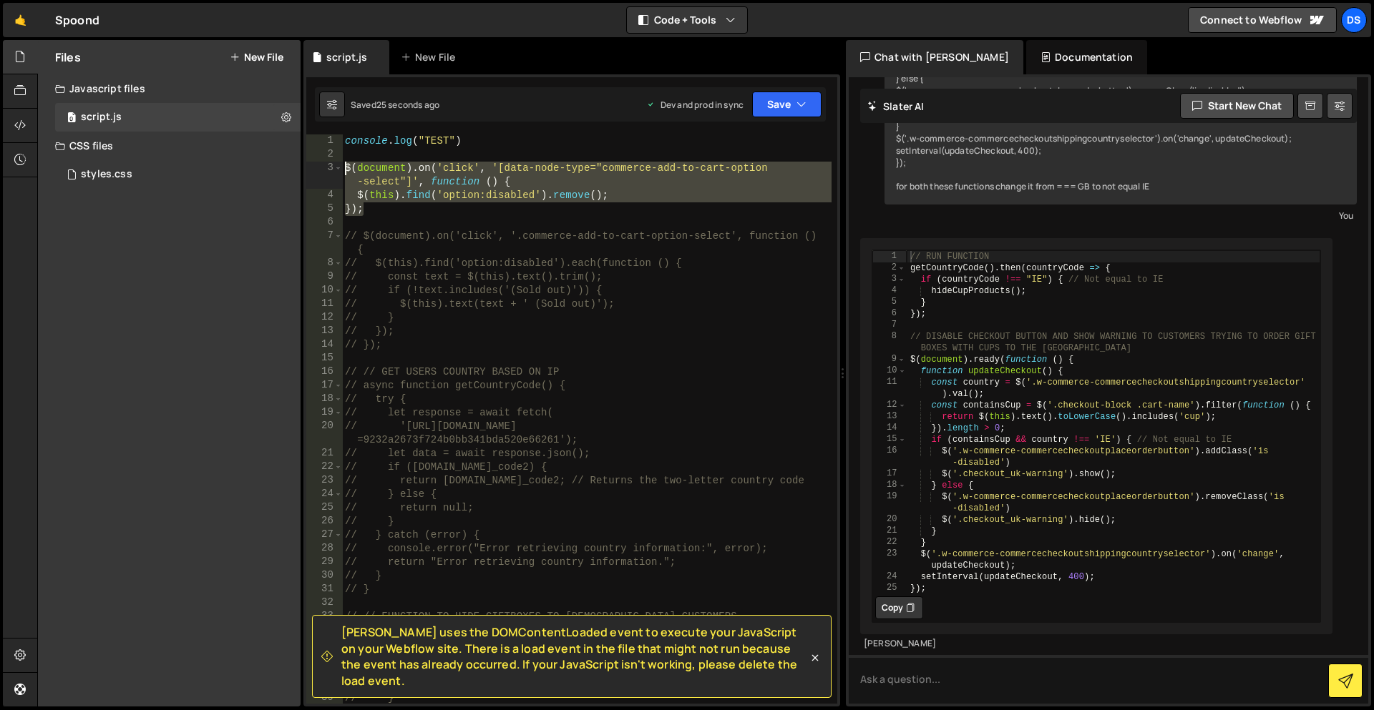
drag, startPoint x: 373, startPoint y: 210, endPoint x: 332, endPoint y: 167, distance: 60.2
click at [332, 167] on div "1 2 3 4 5 6 7 8 9 10 11 12 13 14 15 16 17 18 19 20 21 22 23 24 25 26 27 28 29 3…" at bounding box center [571, 419] width 531 height 569
type textarea "$(document).on('click', '[data-node-type="commerce-add-to-cart-option-select"]'…"
paste textarea
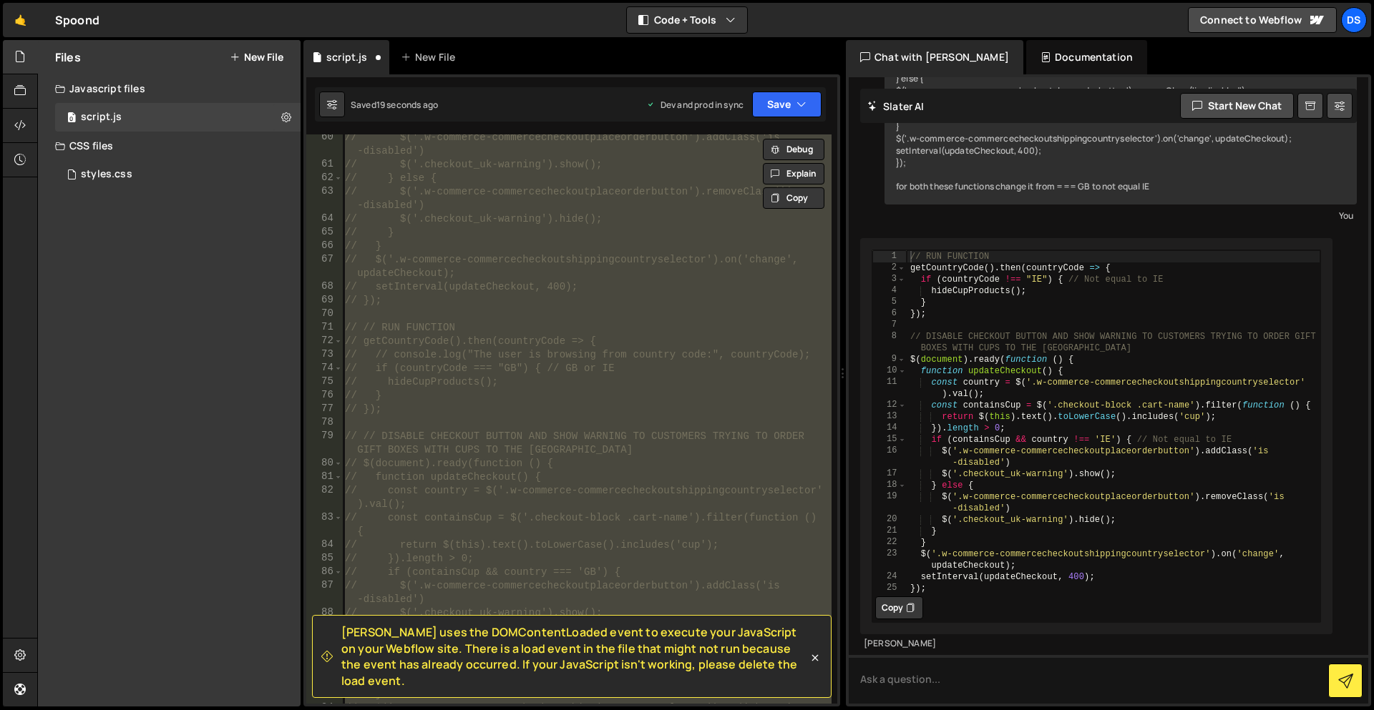
scroll to position [373, 0]
click at [456, 311] on div "// } else { // return null; // } // } catch (error) { // console.error("Error r…" at bounding box center [586, 419] width 489 height 569
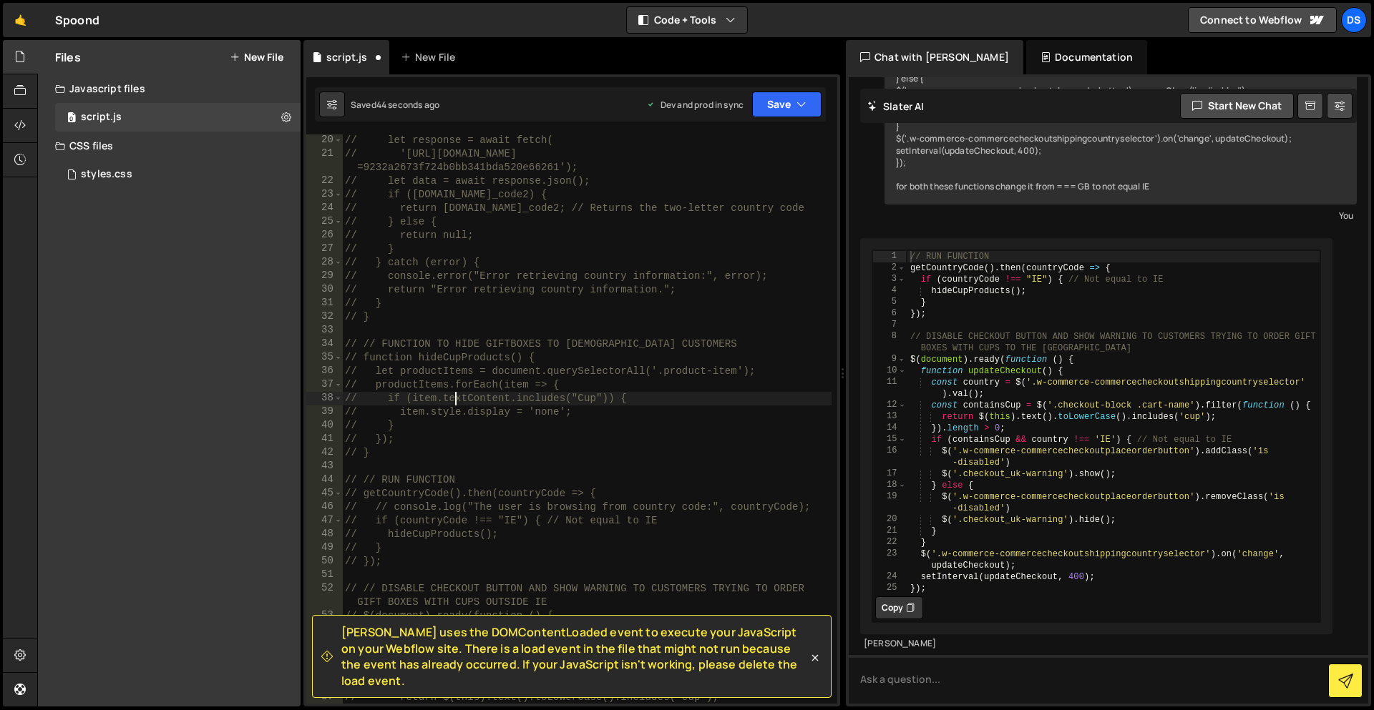
scroll to position [0, 0]
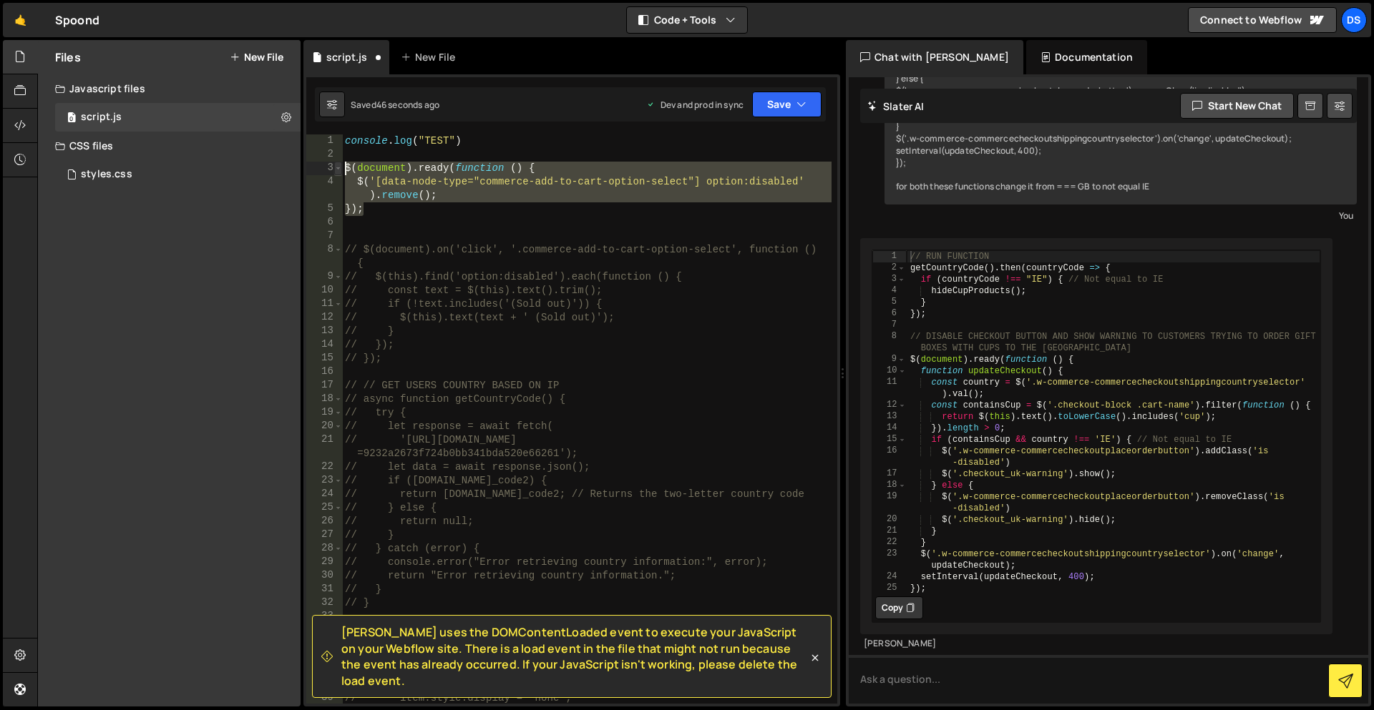
drag, startPoint x: 381, startPoint y: 209, endPoint x: 340, endPoint y: 174, distance: 53.8
click at [340, 174] on div "// if (item.textContent.includes("Cup")) { 1 2 3 4 5 6 7 8 9 10 11 12 13 14 15 …" at bounding box center [571, 419] width 531 height 569
type textarea "$(document).ready(function () { $('[data-node-type="commerce-add-to-cart-option…"
paste textarea
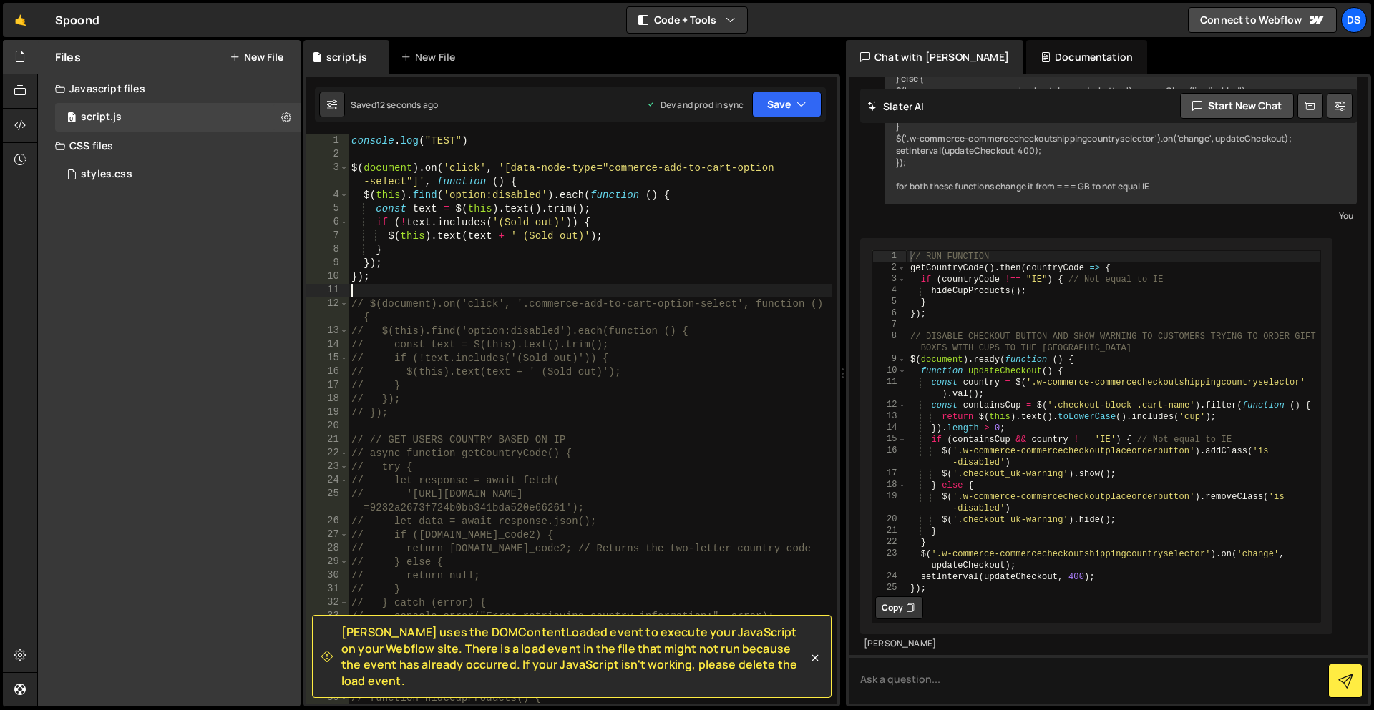
click at [393, 142] on div "console . log ( "TEST" ) $ ( document ) . on ( 'click' , '[data-node-type="comm…" at bounding box center [589, 433] width 483 height 597
type textarea "// console.log("TEST")"
